Goal: Find specific page/section: Find specific page/section

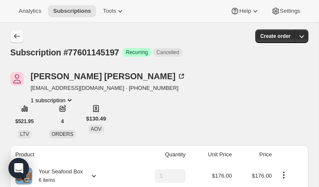
click at [21, 37] on icon "Subscriptions" at bounding box center [17, 36] width 9 height 9
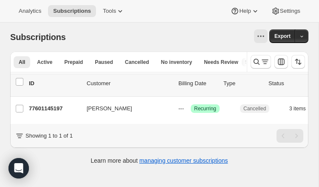
click at [33, 17] on div "Analytics Subscriptions Tools Help Settings" at bounding box center [159, 11] width 319 height 23
click at [31, 10] on span "Analytics" at bounding box center [30, 11] width 23 height 7
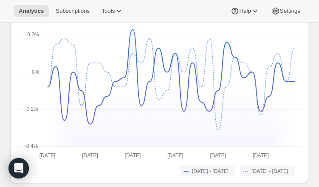
scroll to position [668, 0]
